Goal: Task Accomplishment & Management: Manage account settings

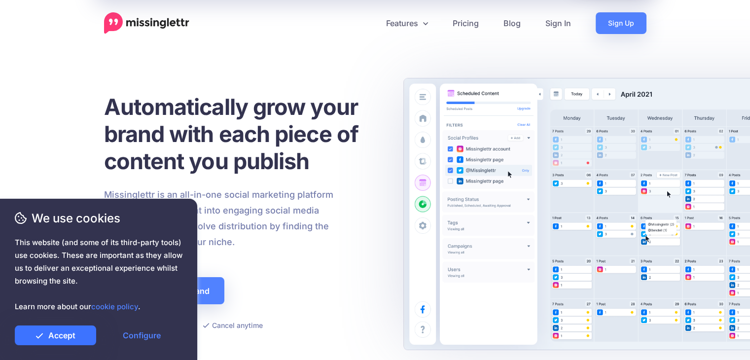
click at [88, 336] on link "Accept" at bounding box center [55, 335] width 81 height 20
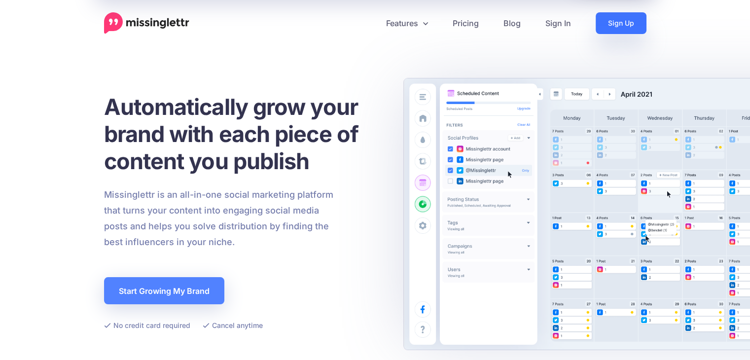
click at [615, 20] on link "Sign Up" at bounding box center [620, 23] width 51 height 22
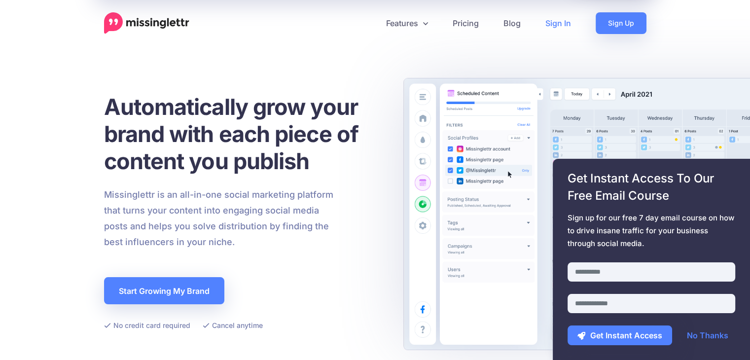
click at [553, 22] on link "Sign In" at bounding box center [558, 23] width 50 height 22
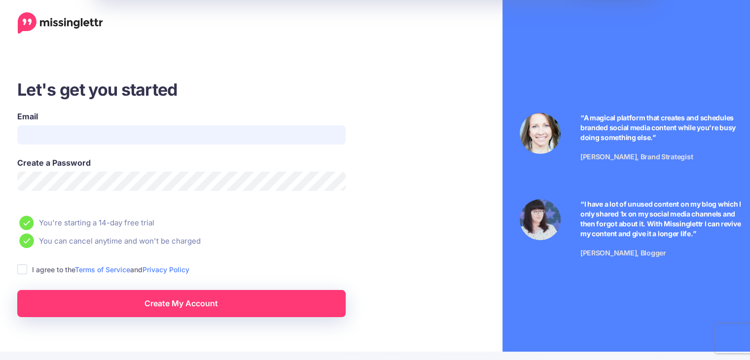
click at [142, 130] on input "Email" at bounding box center [181, 134] width 328 height 19
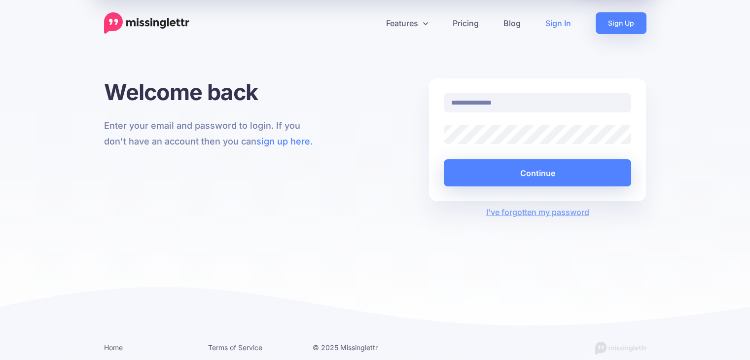
type input "**********"
click at [444, 159] on button "Continue" at bounding box center [538, 172] width 188 height 27
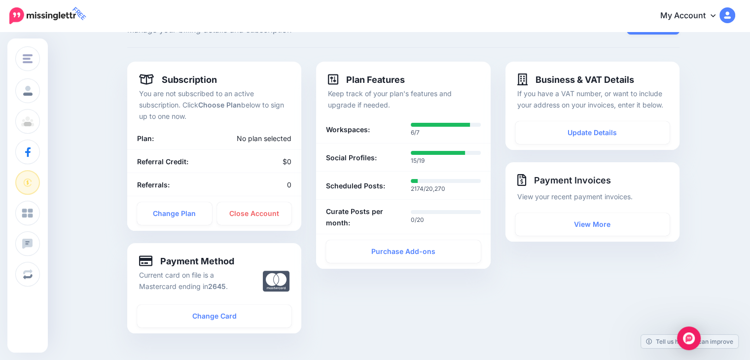
scroll to position [38, 0]
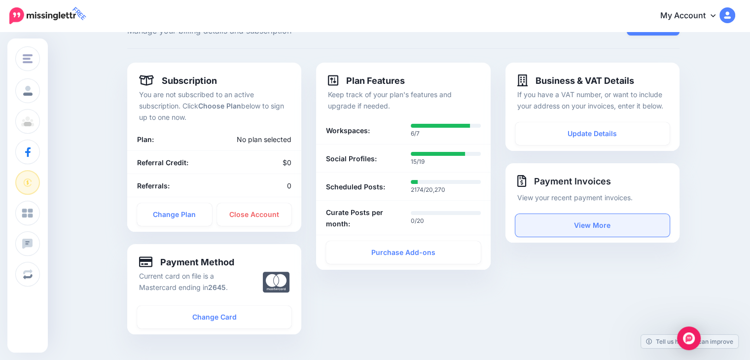
click at [593, 223] on link "View More" at bounding box center [592, 225] width 154 height 23
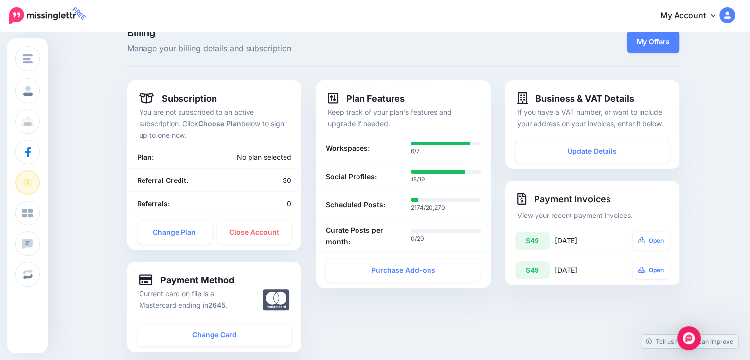
scroll to position [0, 0]
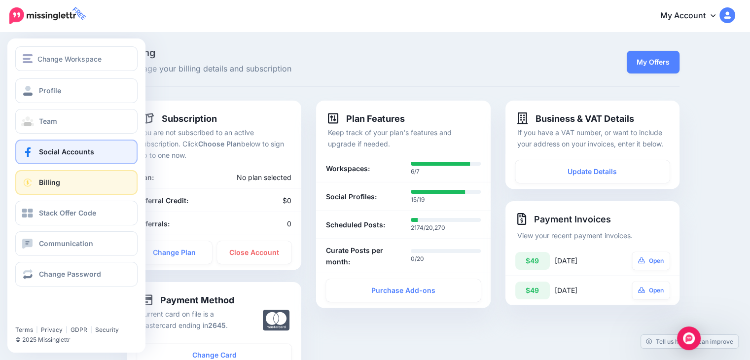
click at [54, 156] on link "Social Accounts" at bounding box center [76, 151] width 122 height 25
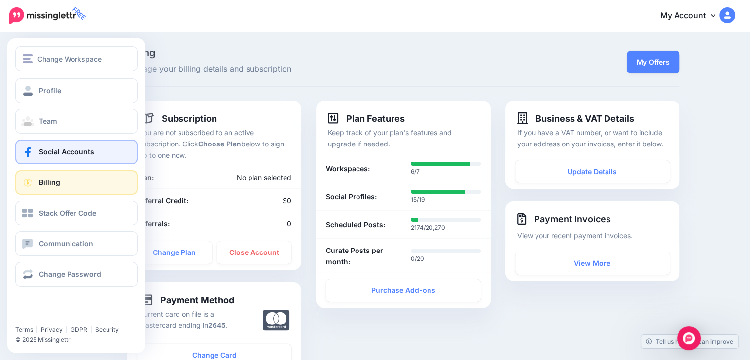
click at [59, 147] on span "Social Accounts" at bounding box center [66, 151] width 55 height 8
click at [42, 158] on link "Social Accounts" at bounding box center [76, 151] width 122 height 25
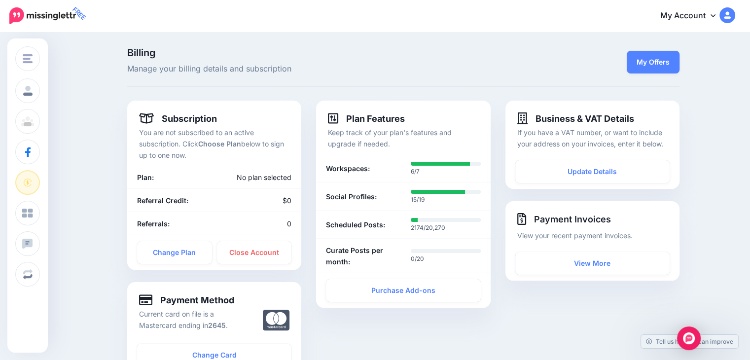
click at [694, 15] on link "My Account" at bounding box center [692, 16] width 85 height 24
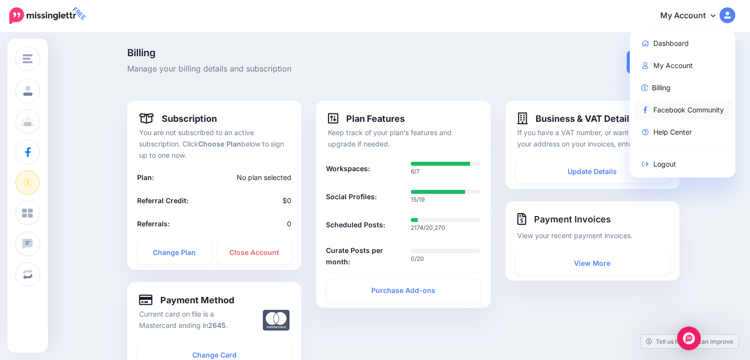
click at [678, 110] on link "Facebook Community" at bounding box center [682, 109] width 98 height 19
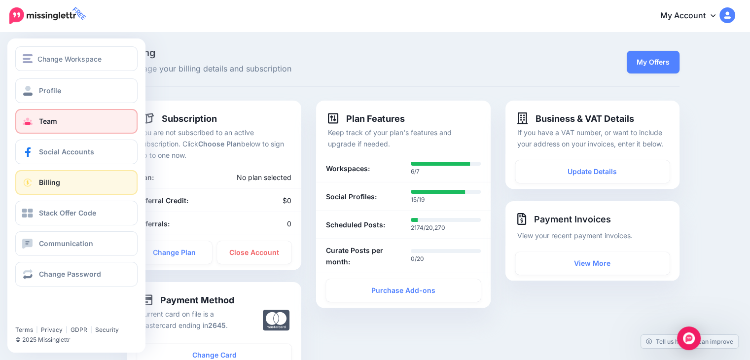
click at [46, 121] on span "Team" at bounding box center [48, 121] width 18 height 8
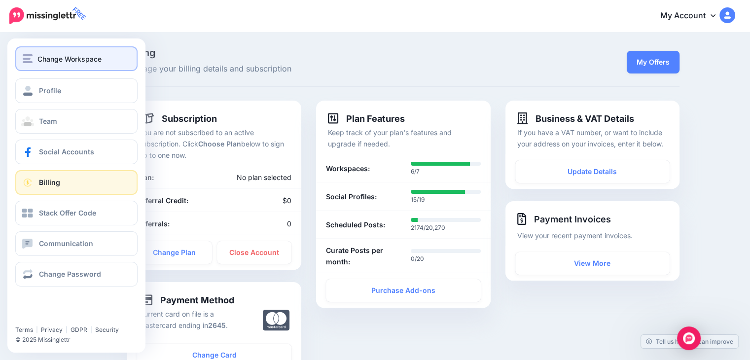
click at [75, 54] on span "Change Workspace" at bounding box center [69, 58] width 64 height 11
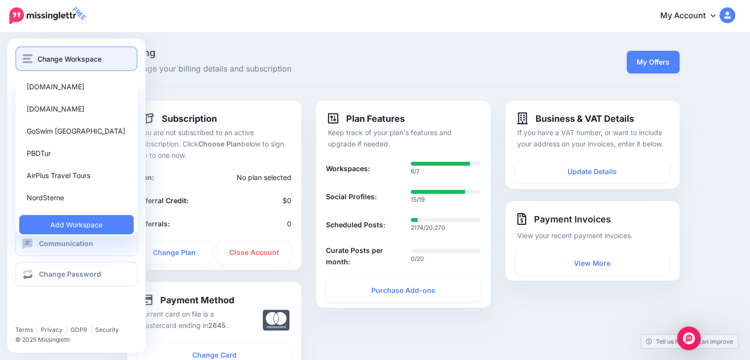
click at [75, 56] on span "Change Workspace" at bounding box center [69, 58] width 64 height 11
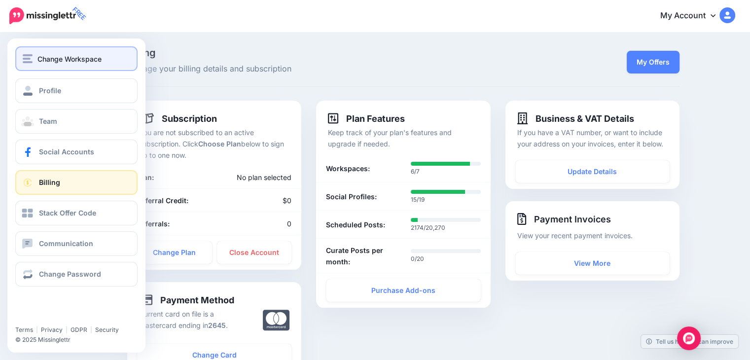
click at [75, 56] on span "Change Workspace" at bounding box center [69, 58] width 64 height 11
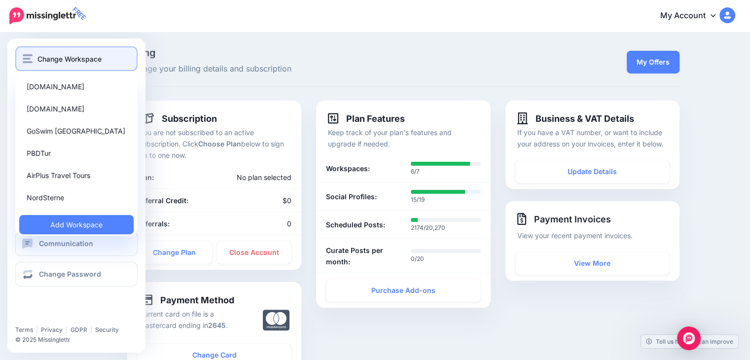
click at [75, 56] on span "Change Workspace" at bounding box center [69, 58] width 64 height 11
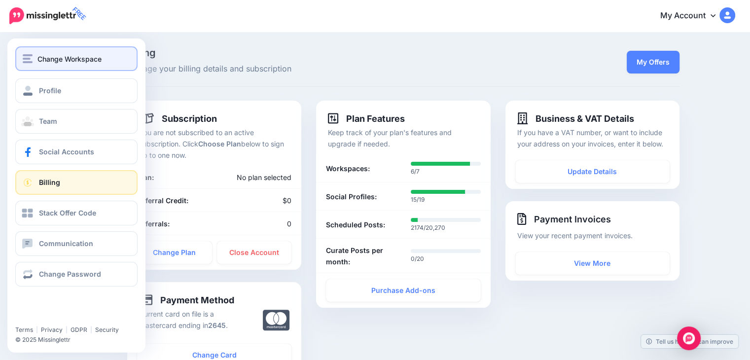
click at [75, 56] on span "Change Workspace" at bounding box center [69, 58] width 64 height 11
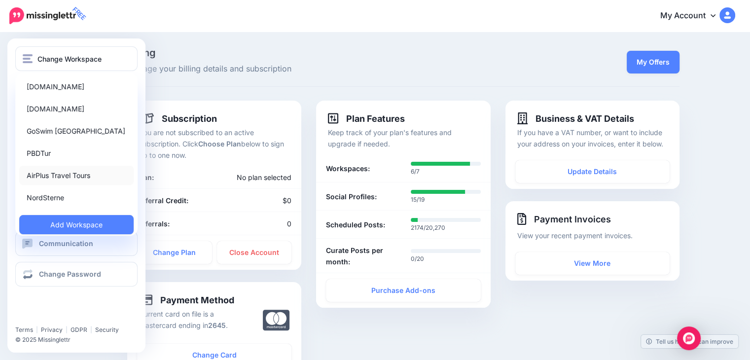
click at [86, 174] on link "AirPlus Travel Tours" at bounding box center [76, 175] width 114 height 19
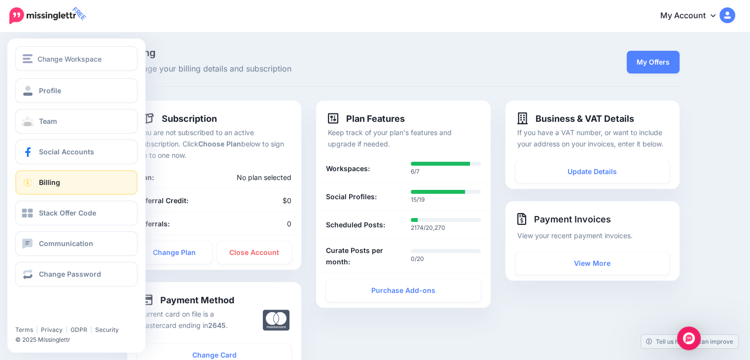
click at [37, 182] on link "Billing" at bounding box center [76, 182] width 122 height 25
click at [46, 154] on span "Social Accounts" at bounding box center [66, 151] width 55 height 8
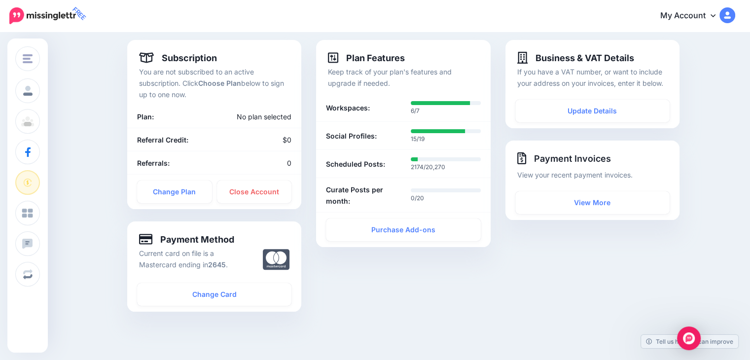
scroll to position [44, 0]
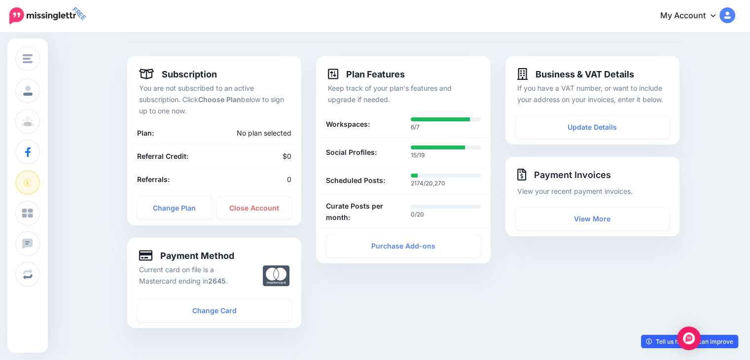
click at [641, 343] on link "Tell us how we can improve" at bounding box center [689, 341] width 97 height 13
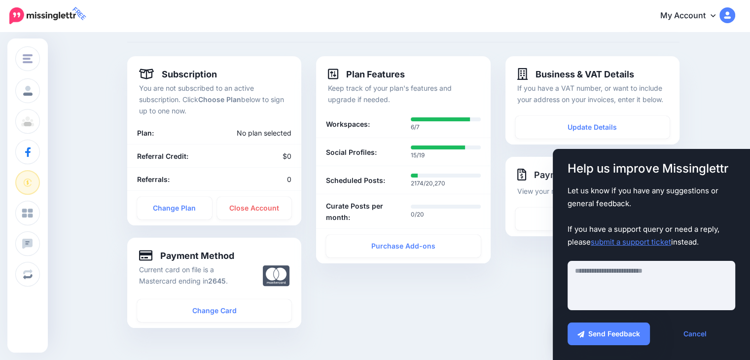
click at [512, 273] on div "**********" at bounding box center [592, 198] width 189 height 284
click at [689, 330] on link "Cancel" at bounding box center [694, 333] width 80 height 23
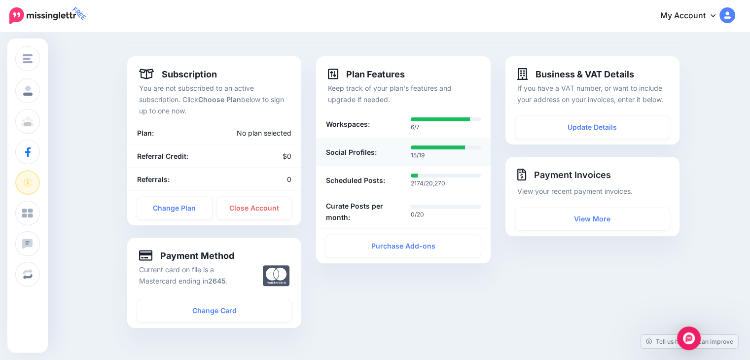
click at [364, 157] on b "Social Profiles:" at bounding box center [351, 151] width 51 height 11
click at [394, 174] on div "Scheduled Posts:" at bounding box center [360, 180] width 85 height 16
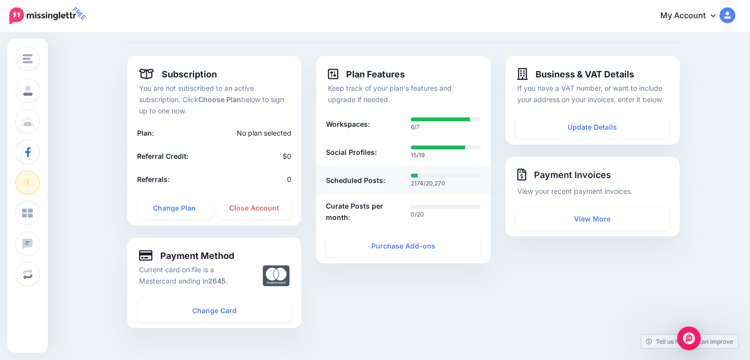
click at [394, 174] on div "Scheduled Posts:" at bounding box center [360, 180] width 85 height 16
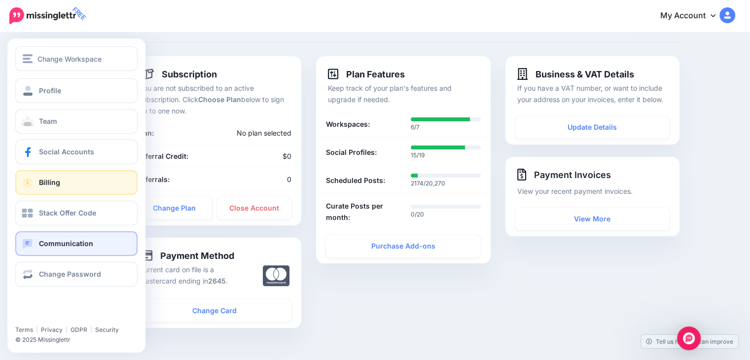
click at [47, 241] on span "Communication" at bounding box center [66, 243] width 54 height 8
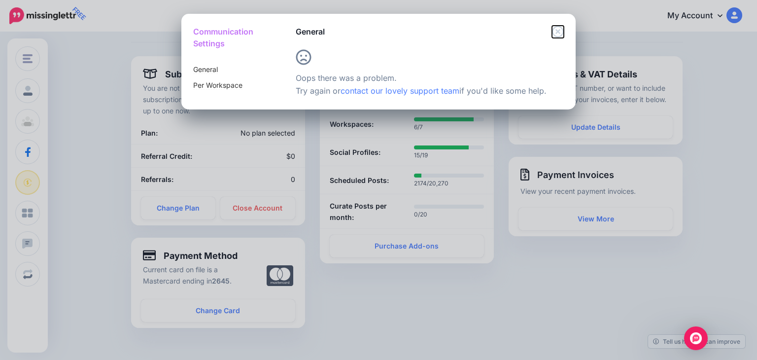
click at [559, 32] on icon "Close" at bounding box center [557, 31] width 11 height 11
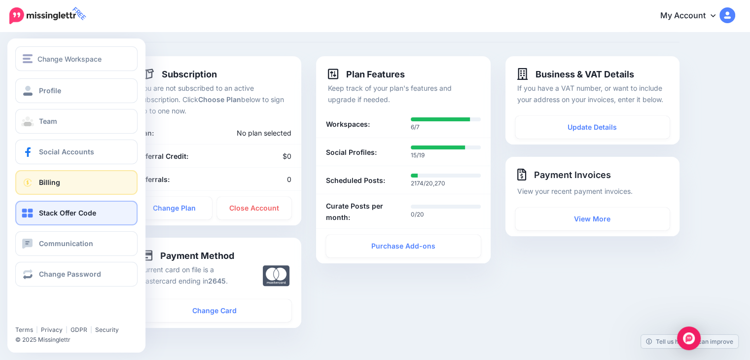
click at [33, 223] on link "Stack Offer Code" at bounding box center [76, 213] width 122 height 25
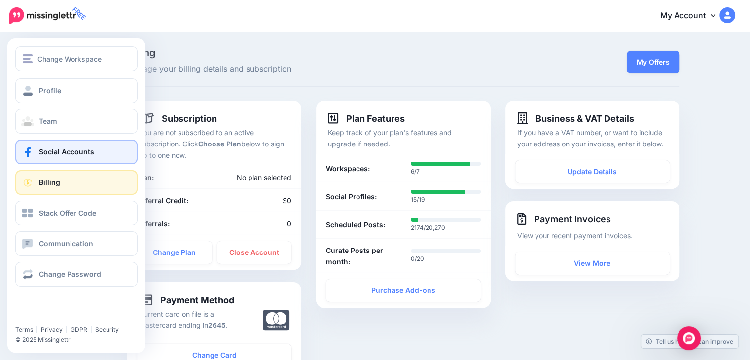
click at [54, 157] on link "Social Accounts" at bounding box center [76, 151] width 122 height 25
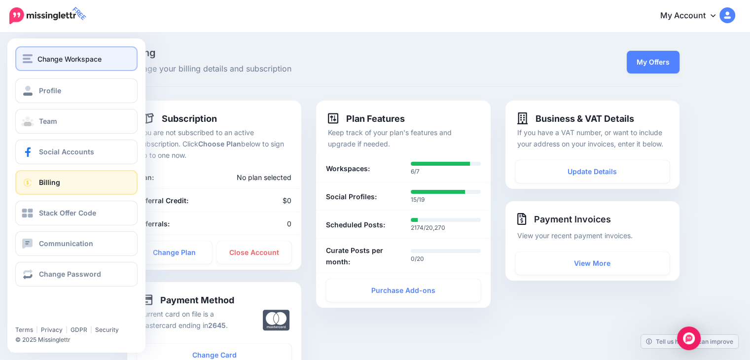
click at [57, 62] on span "Change Workspace" at bounding box center [69, 58] width 64 height 11
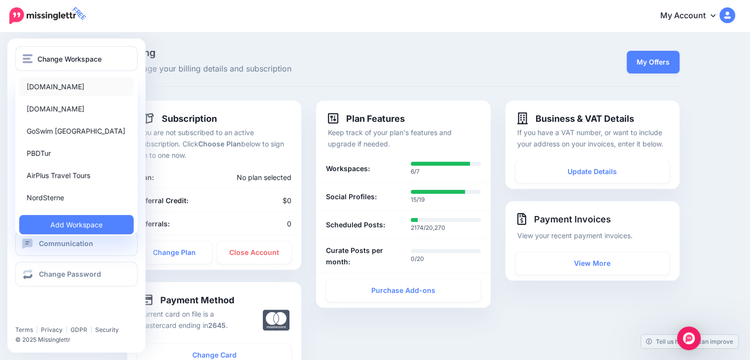
click at [79, 88] on link "[DOMAIN_NAME]" at bounding box center [76, 86] width 114 height 19
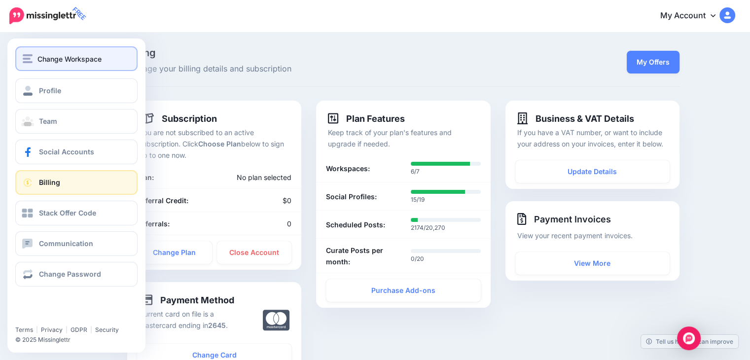
click at [41, 59] on span "Change Workspace" at bounding box center [69, 58] width 64 height 11
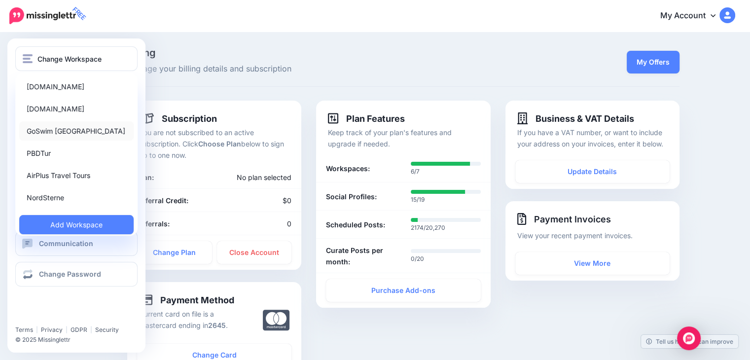
click at [67, 133] on link "GoSwim [GEOGRAPHIC_DATA]" at bounding box center [76, 130] width 114 height 19
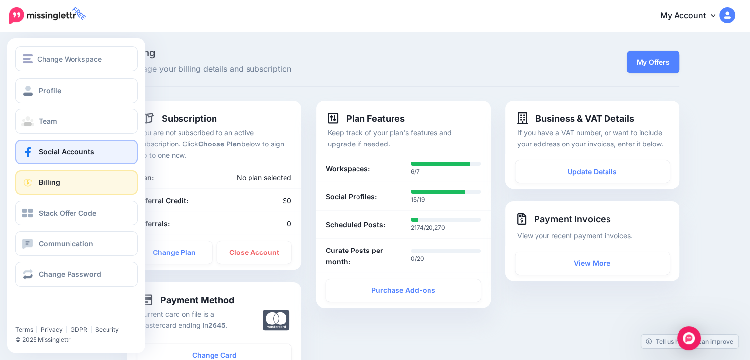
click at [48, 154] on span "Social Accounts" at bounding box center [66, 151] width 55 height 8
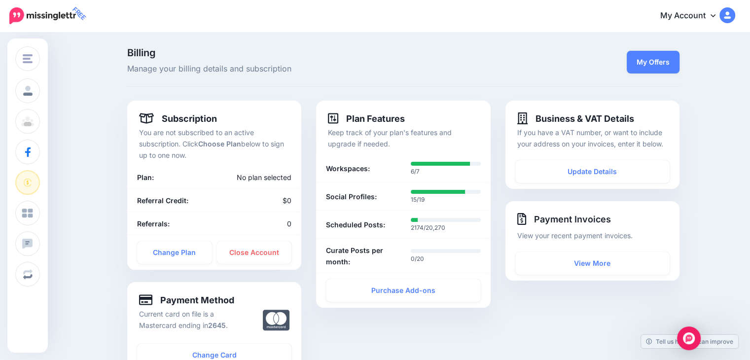
click at [677, 16] on link "My Account" at bounding box center [692, 16] width 85 height 24
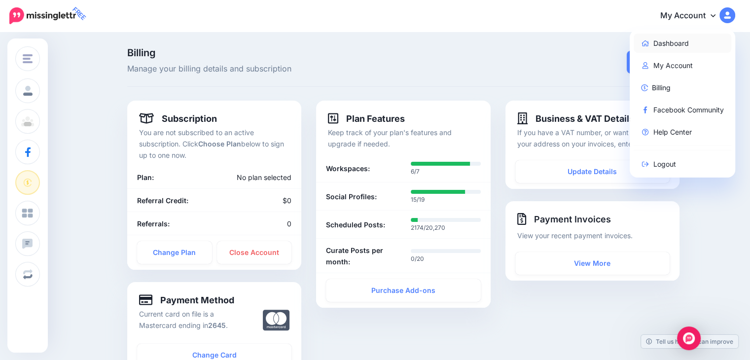
click at [663, 40] on link "Dashboard" at bounding box center [682, 43] width 98 height 19
